Goal: Navigation & Orientation: Find specific page/section

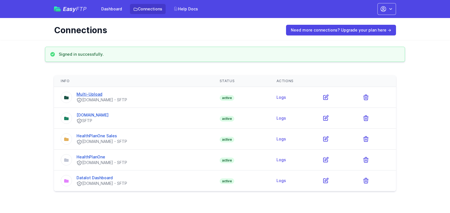
click at [85, 93] on link "Multi-Upload" at bounding box center [90, 94] width 26 height 5
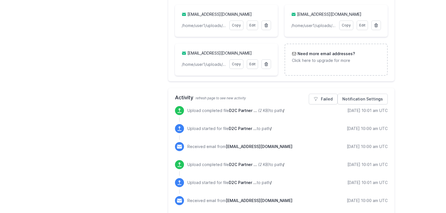
scroll to position [253, 0]
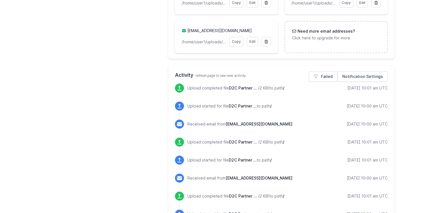
drag, startPoint x: 109, startPoint y: 127, endPoint x: 133, endPoint y: 112, distance: 28.5
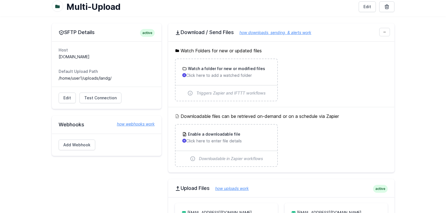
scroll to position [0, 0]
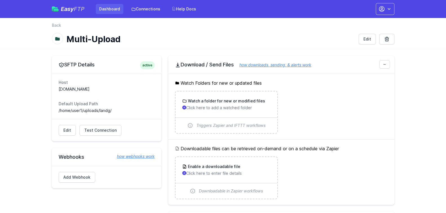
click at [112, 14] on link "Dashboard" at bounding box center [110, 9] width 28 height 10
click at [115, 10] on link "Dashboard" at bounding box center [110, 9] width 28 height 10
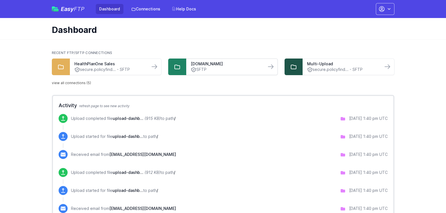
click at [200, 72] on link "SFTP" at bounding box center [226, 70] width 71 height 6
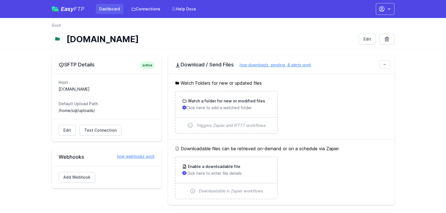
click at [113, 11] on link "Dashboard" at bounding box center [110, 9] width 28 height 10
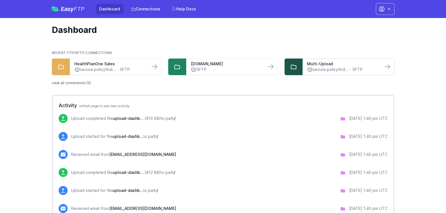
click at [314, 67] on link "secure.policyfind... - SFTP" at bounding box center [342, 70] width 71 height 6
click at [129, 65] on link "HealthPlanOne Sales" at bounding box center [109, 64] width 71 height 6
click at [213, 64] on link "[DOMAIN_NAME]" at bounding box center [226, 64] width 71 height 6
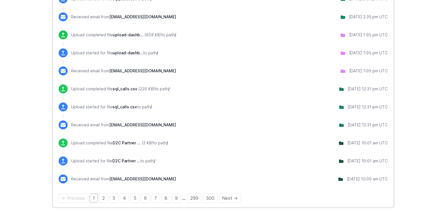
scroll to position [468, 0]
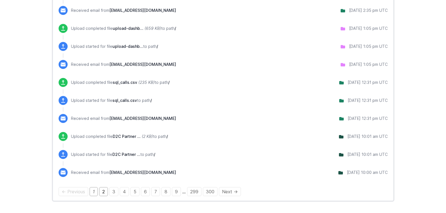
click at [104, 191] on link "2" at bounding box center [103, 191] width 9 height 9
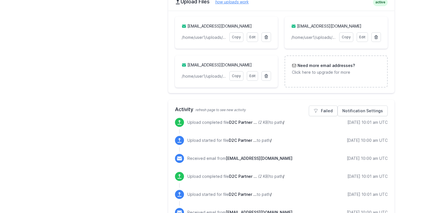
scroll to position [338, 0]
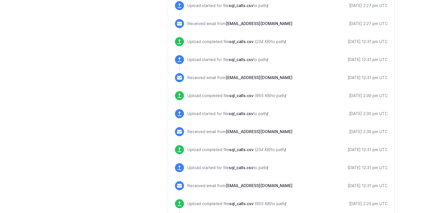
scroll to position [535, 0]
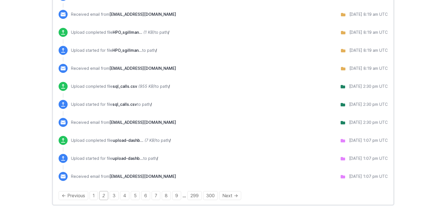
scroll to position [468, 0]
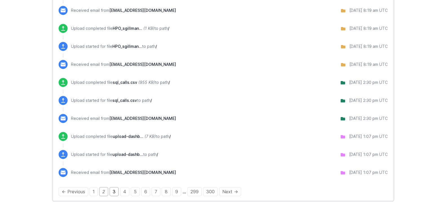
click at [111, 194] on link "3" at bounding box center [114, 191] width 9 height 9
